Goal: Check status

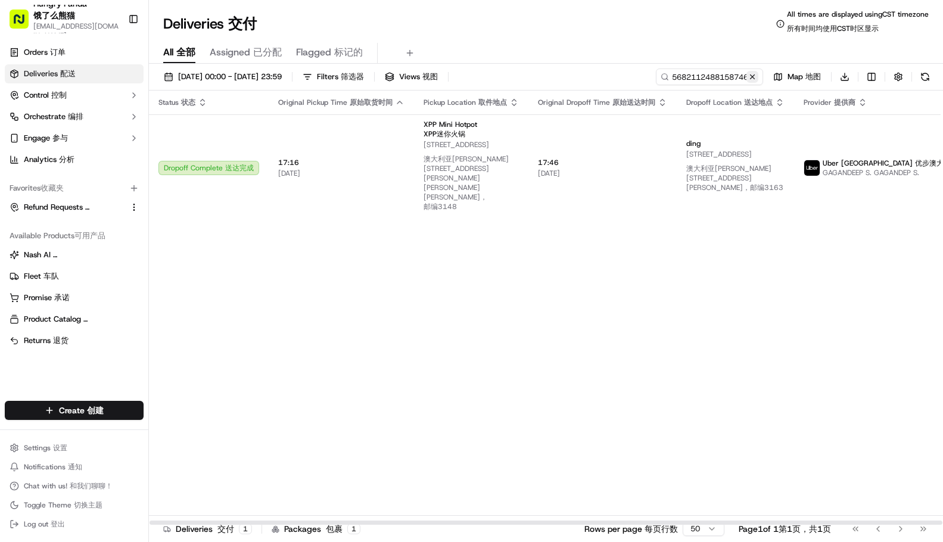
click at [754, 74] on button at bounding box center [753, 77] width 12 height 12
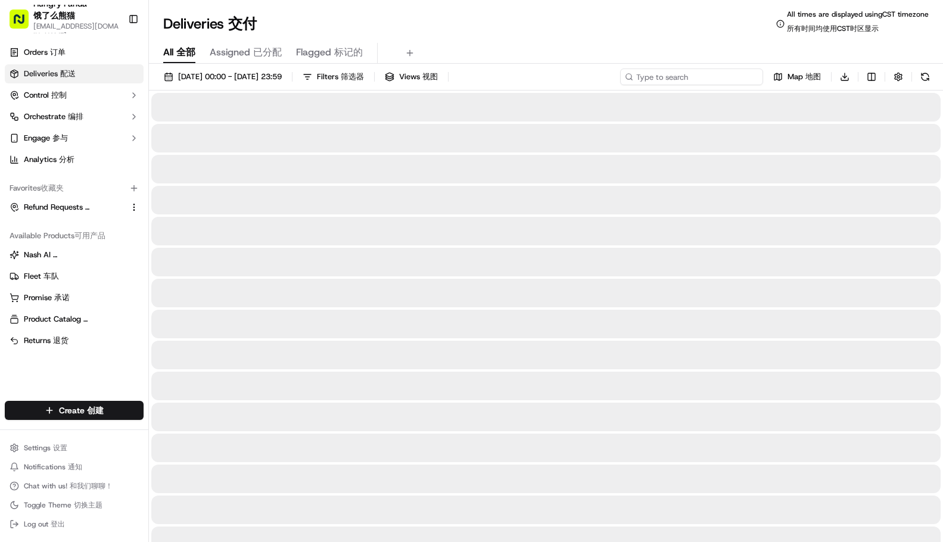
click at [705, 77] on input at bounding box center [691, 77] width 143 height 17
paste input "9088138788354748921696"
type input "9088138788354748921696"
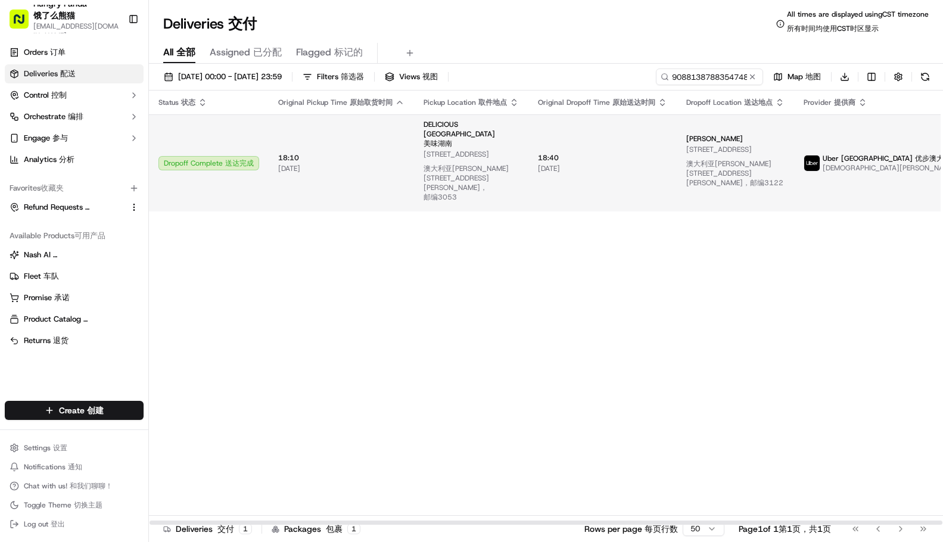
click at [668, 138] on td "18:40 18:40 [DATE] [DATE]" at bounding box center [602, 162] width 148 height 97
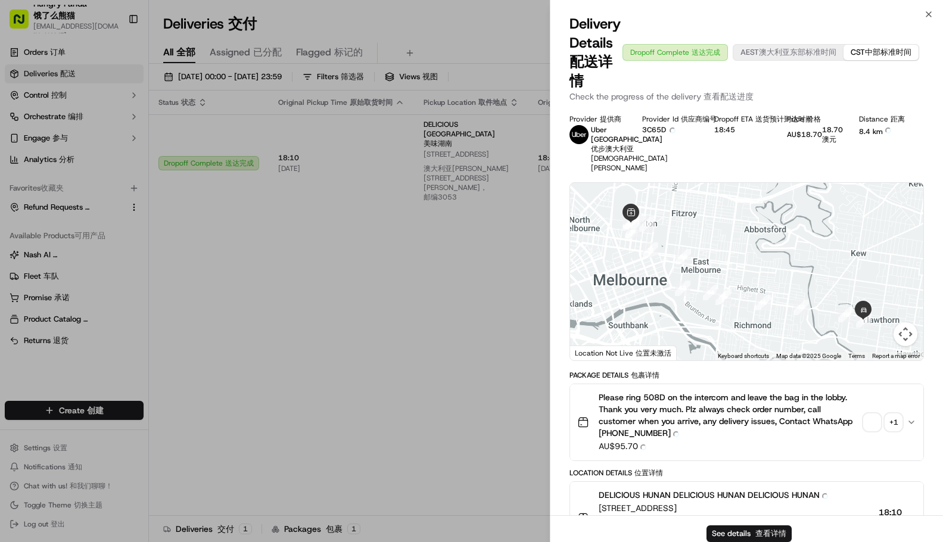
click at [875, 321] on div "Provider Provider 提供商 Uber [GEOGRAPHIC_DATA] Uber [GEOGRAPHIC_DATA] 优步澳大利亚 Vish…" at bounding box center [747, 531] width 355 height 835
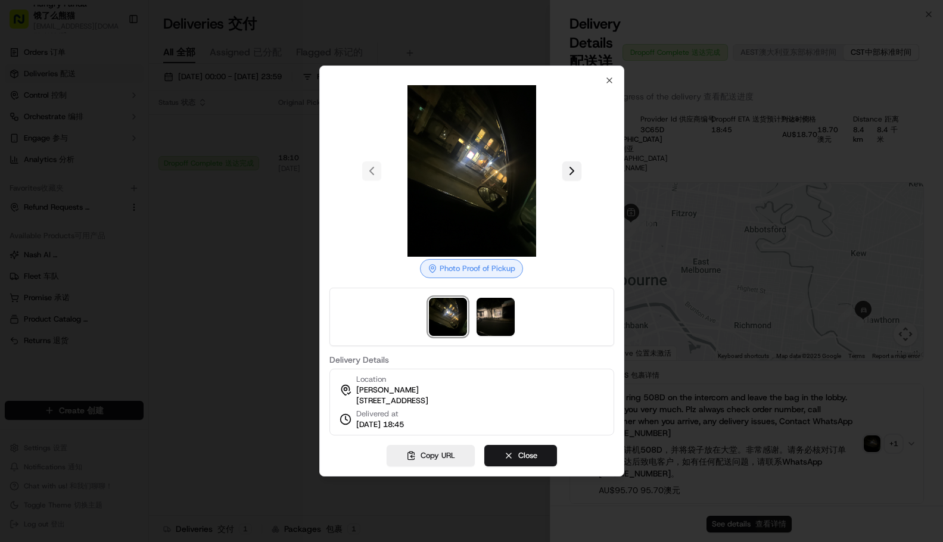
click at [570, 161] on button at bounding box center [571, 170] width 19 height 19
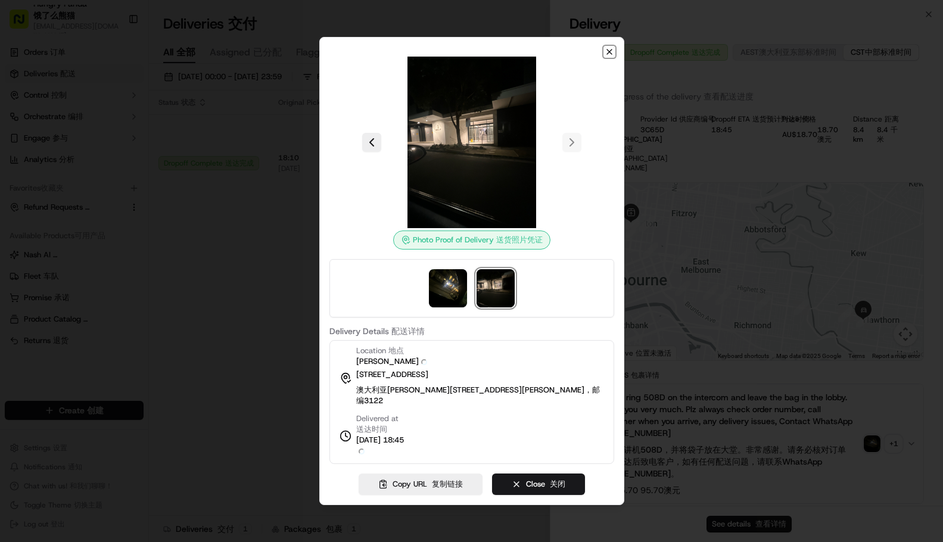
click at [613, 57] on icon "button" at bounding box center [610, 52] width 10 height 10
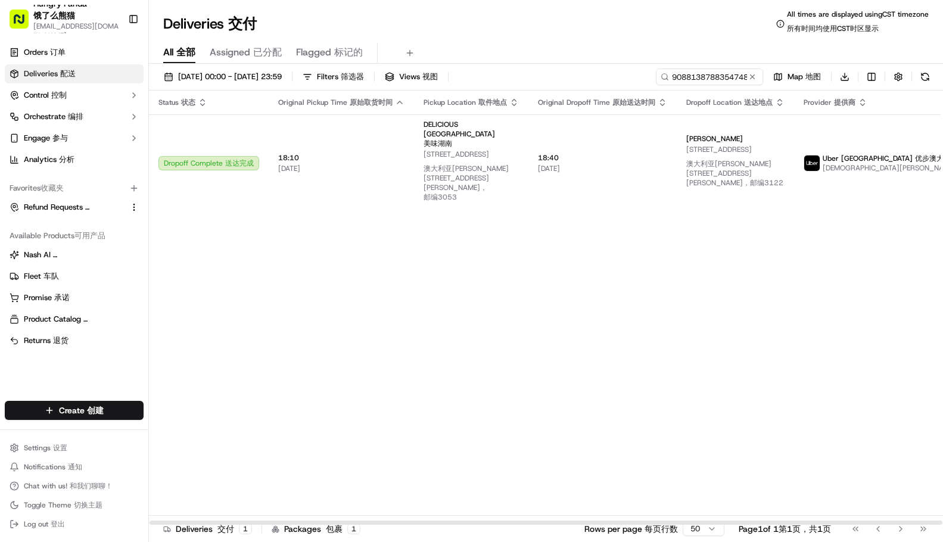
click at [883, 261] on div "Status Status 状态 Original Pickup Time Original Pickup Time 原始取货时间 Pickup Locati…" at bounding box center [585, 308] width 873 height 435
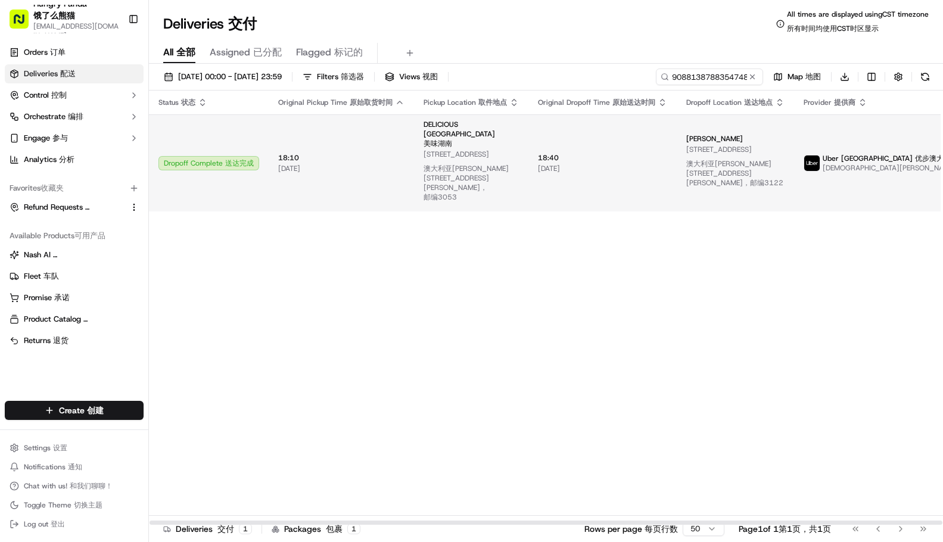
click at [794, 152] on td "Uber [GEOGRAPHIC_DATA] Uber [GEOGRAPHIC_DATA] 优步澳大利亚 Vishnu P K. [DEMOGRAPHIC_D…" at bounding box center [880, 162] width 173 height 97
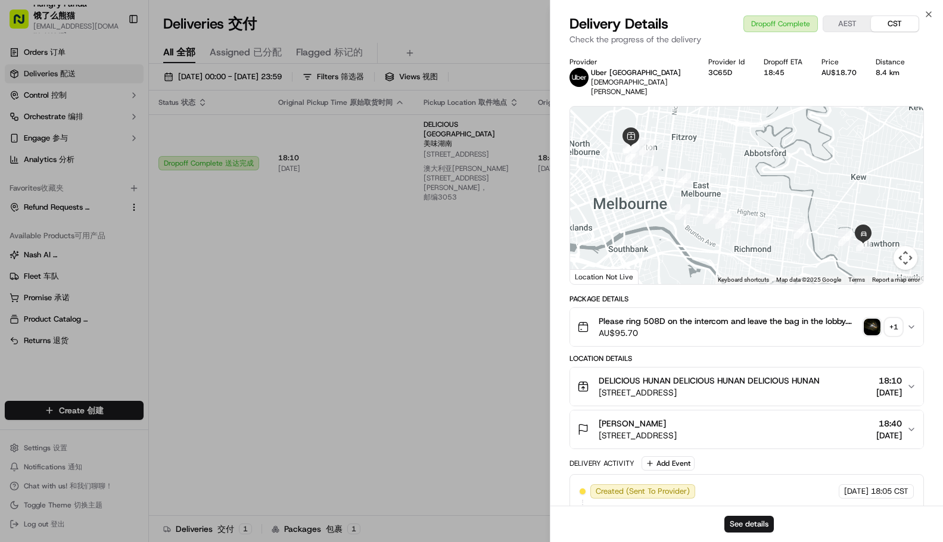
click at [867, 319] on img "button" at bounding box center [872, 327] width 17 height 17
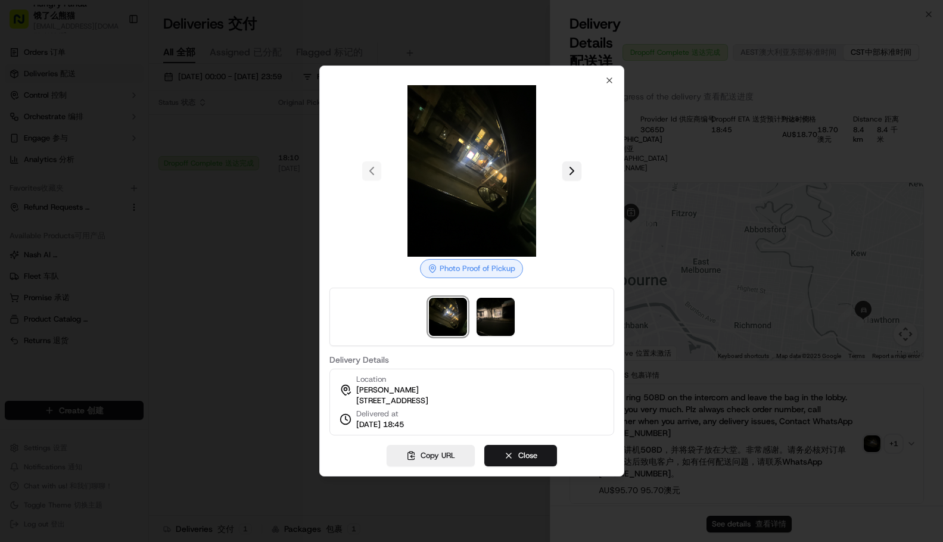
click at [580, 166] on button at bounding box center [571, 170] width 19 height 19
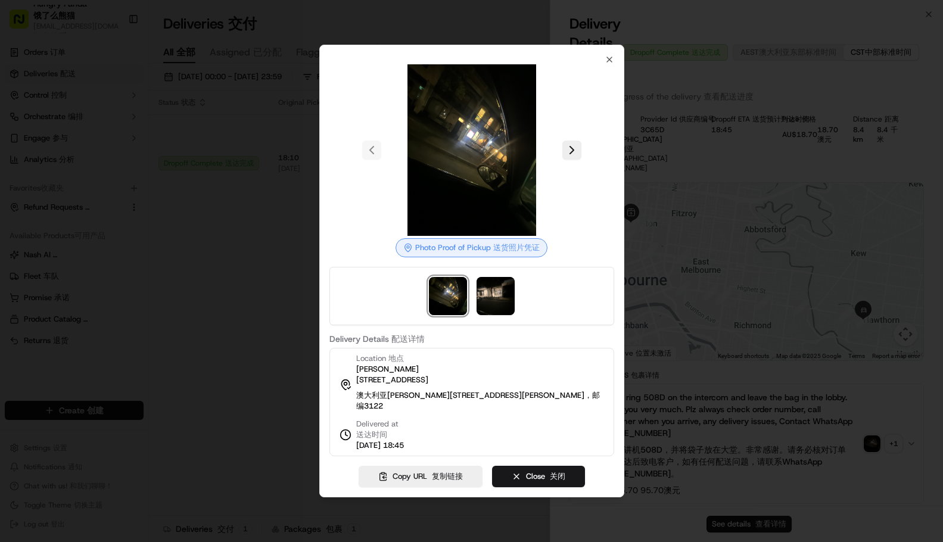
click at [125, 253] on div at bounding box center [471, 271] width 943 height 542
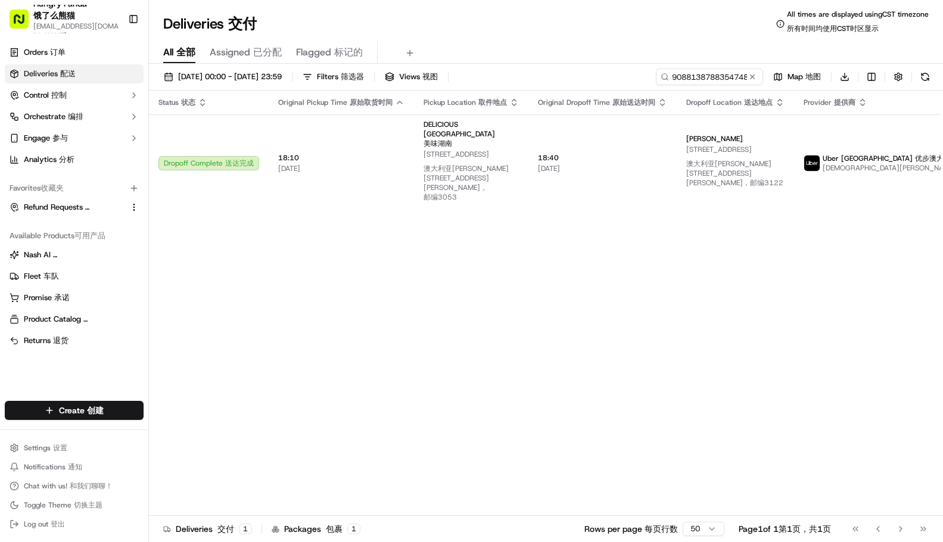
drag, startPoint x: 756, startPoint y: 77, endPoint x: 737, endPoint y: 79, distance: 18.6
click at [755, 77] on button at bounding box center [753, 77] width 12 height 12
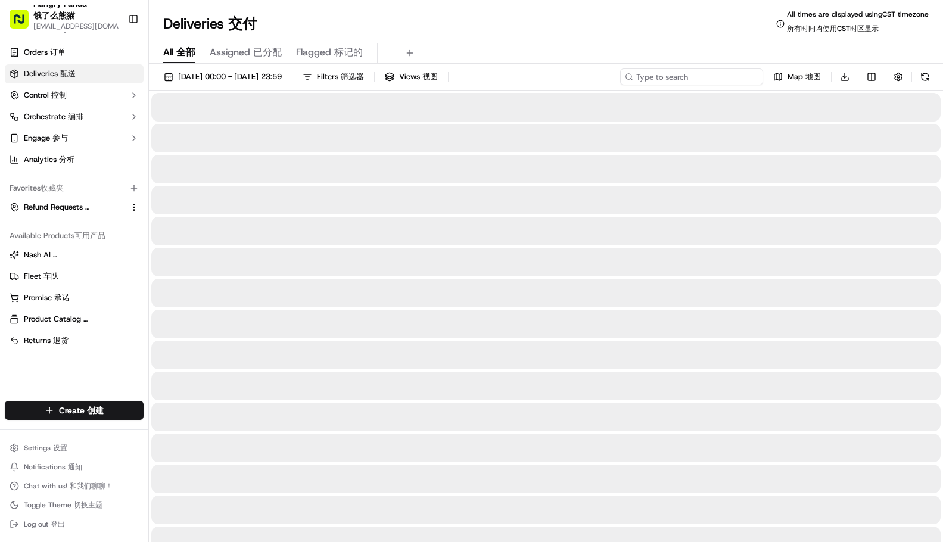
click at [710, 75] on input at bounding box center [691, 77] width 143 height 17
paste input "8484112018959720551669"
type input "8484112018959720551669"
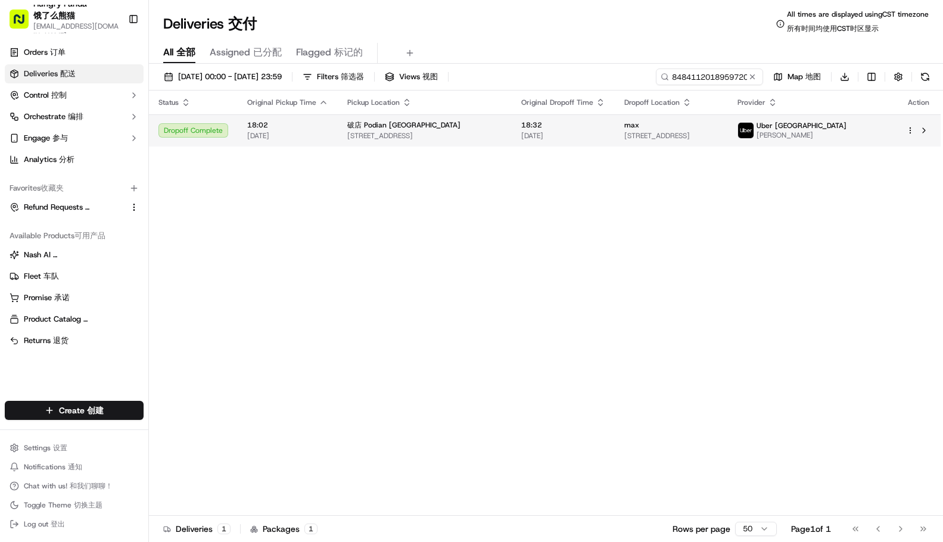
click at [502, 136] on span "[STREET_ADDRESS]" at bounding box center [424, 136] width 155 height 10
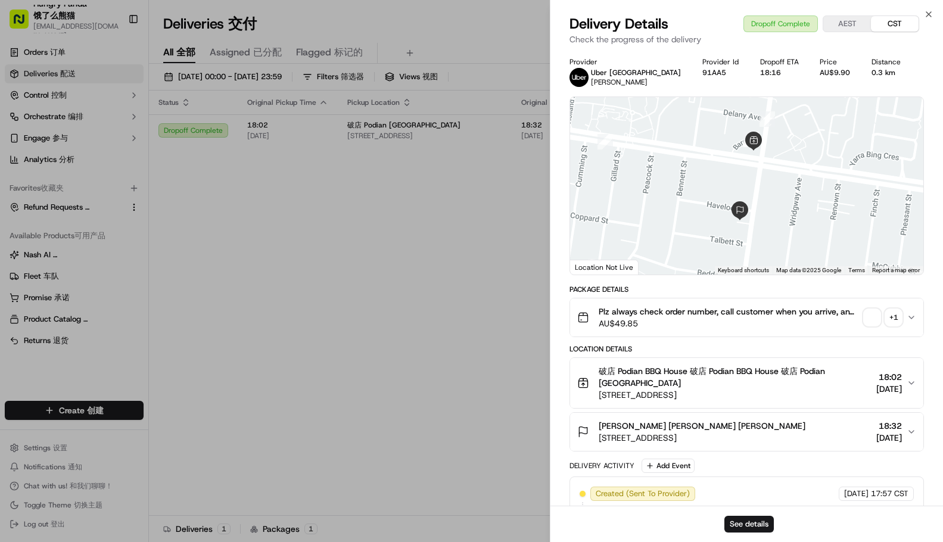
click at [874, 323] on span "button" at bounding box center [872, 317] width 17 height 17
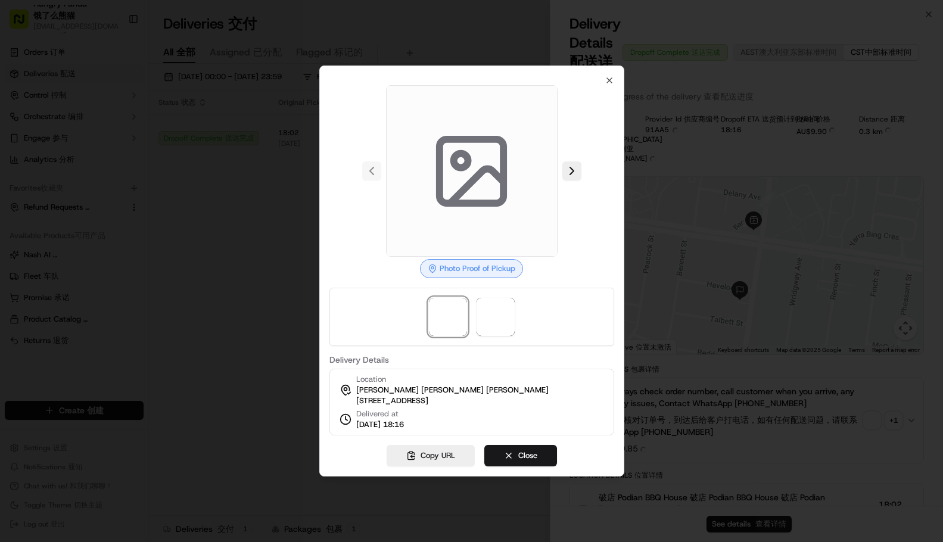
click at [575, 169] on button at bounding box center [571, 170] width 19 height 19
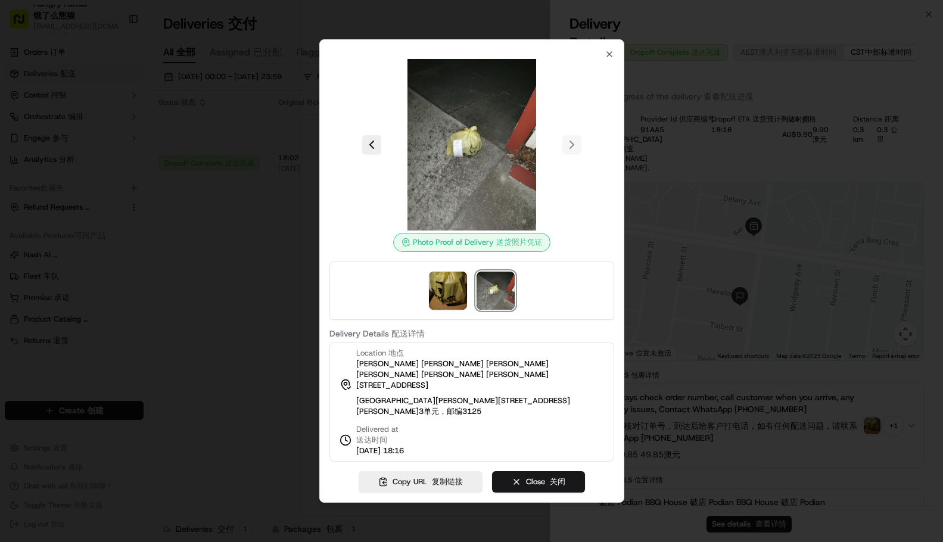
click at [882, 236] on div at bounding box center [471, 271] width 943 height 542
